Goal: Task Accomplishment & Management: Use online tool/utility

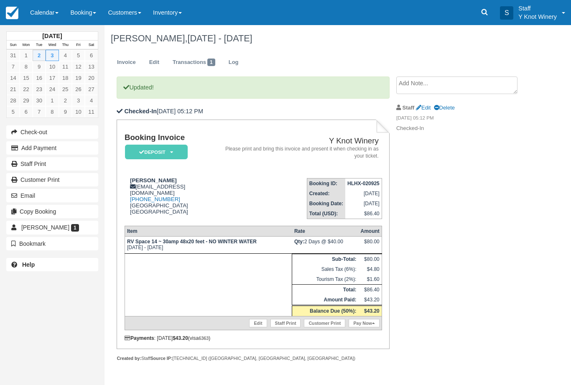
click at [37, 12] on link "Calendar" at bounding box center [44, 12] width 40 height 25
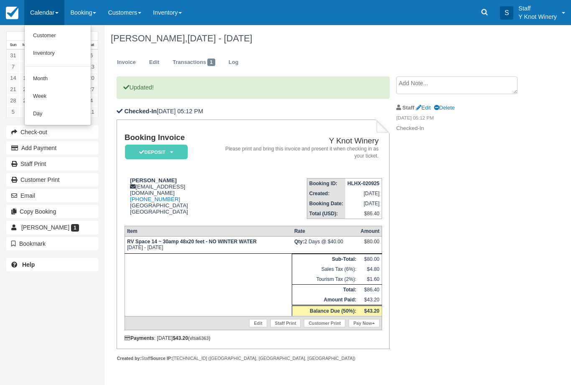
click at [34, 30] on link "Customer" at bounding box center [58, 36] width 66 height 18
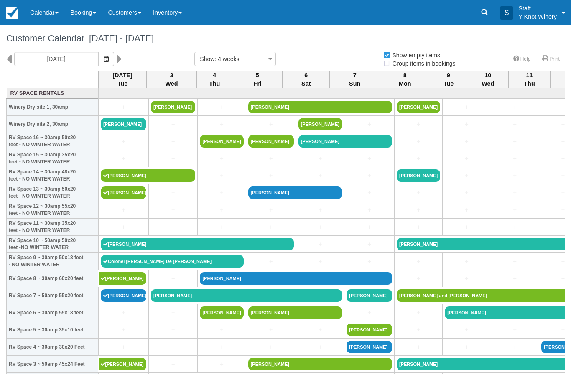
select select
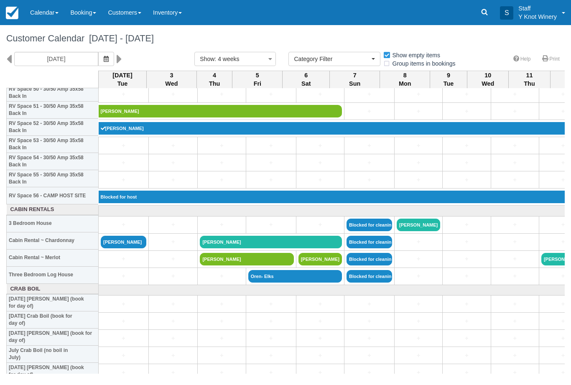
scroll to position [888, 0]
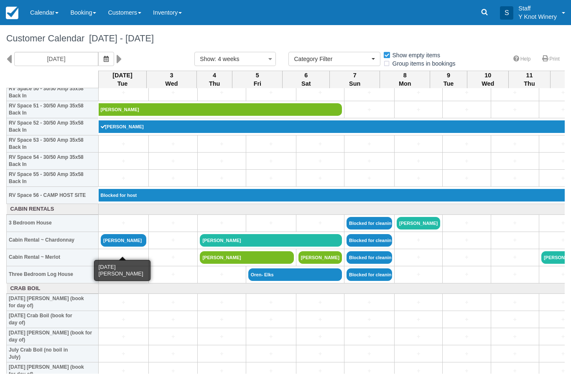
click at [110, 246] on link "[PERSON_NAME]" at bounding box center [124, 240] width 46 height 13
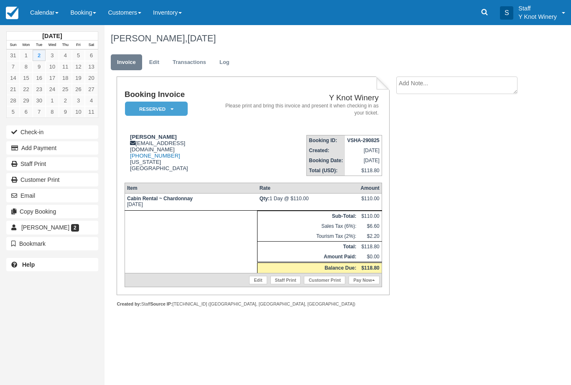
click at [364, 284] on link "Pay Now" at bounding box center [363, 280] width 30 height 8
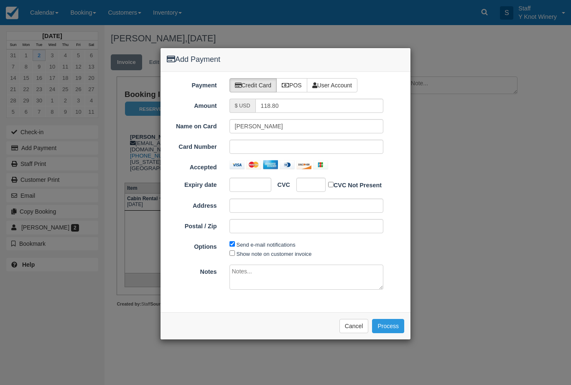
click at [256, 141] on div at bounding box center [306, 147] width 154 height 14
click at [396, 327] on button "Process" at bounding box center [388, 326] width 32 height 14
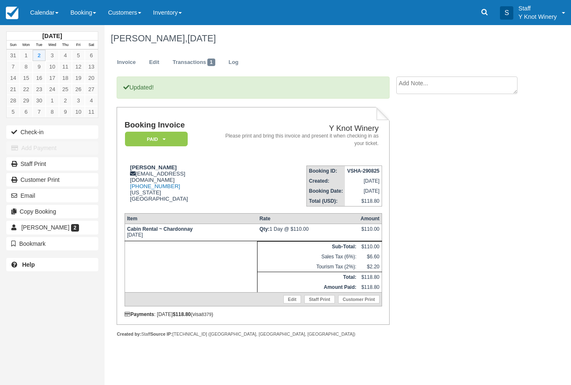
click at [28, 133] on button "Check-in" at bounding box center [52, 131] width 92 height 13
